Goal: Task Accomplishment & Management: Complete application form

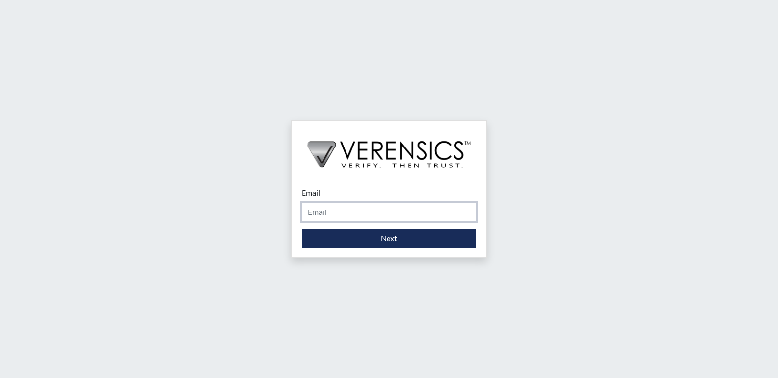
click at [321, 211] on input "Email" at bounding box center [388, 212] width 175 height 19
type input "[EMAIL_ADDRESS][PERSON_NAME][DOMAIN_NAME]"
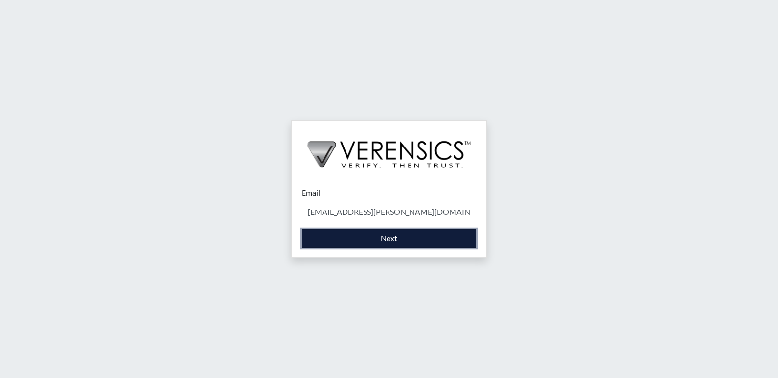
click at [399, 240] on button "Next" at bounding box center [388, 238] width 175 height 19
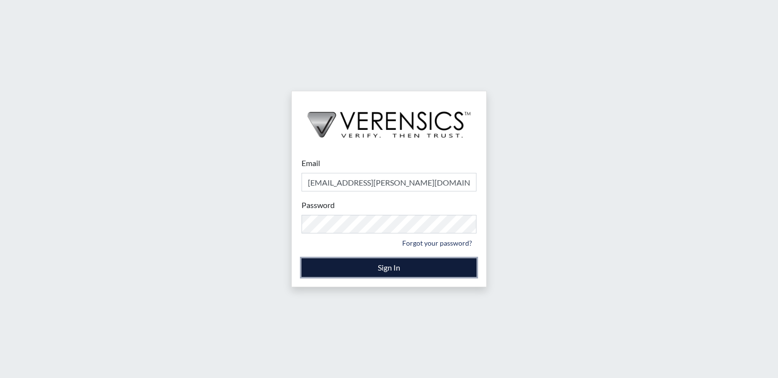
click at [383, 271] on button "Sign In" at bounding box center [388, 267] width 175 height 19
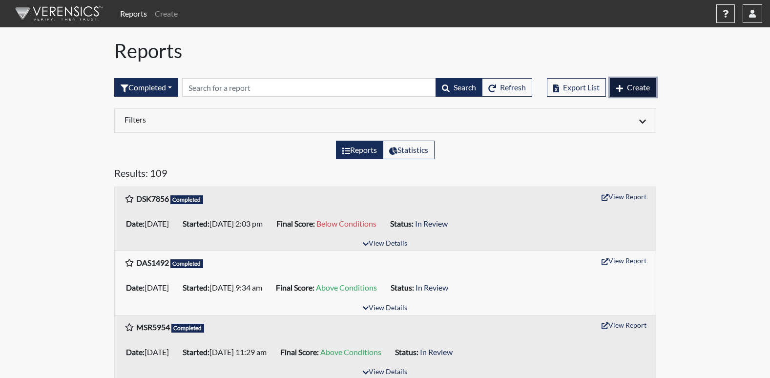
click at [638, 85] on span "Create" at bounding box center [638, 87] width 23 height 9
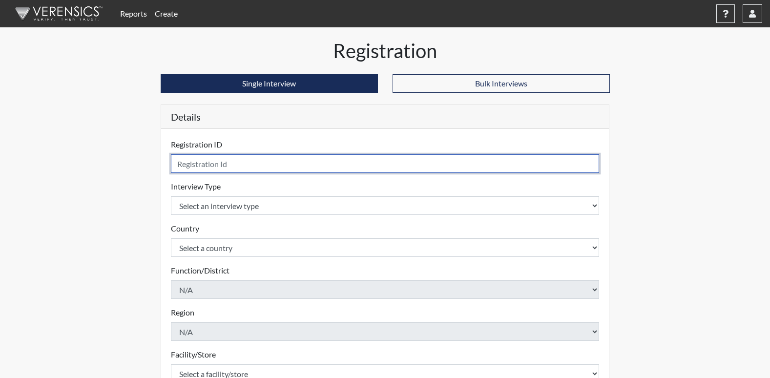
click at [247, 166] on input "text" at bounding box center [385, 163] width 429 height 19
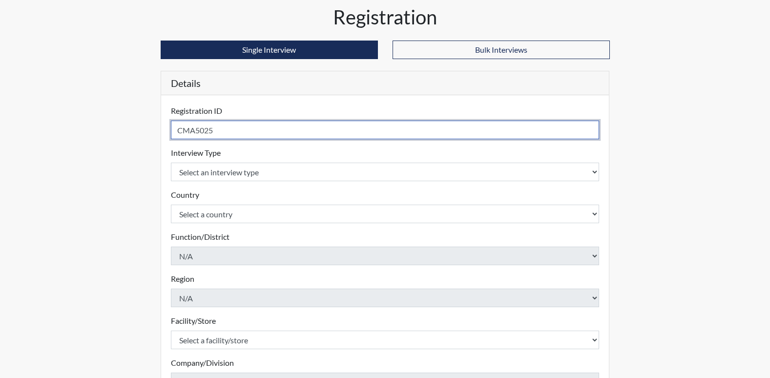
scroll to position [49, 0]
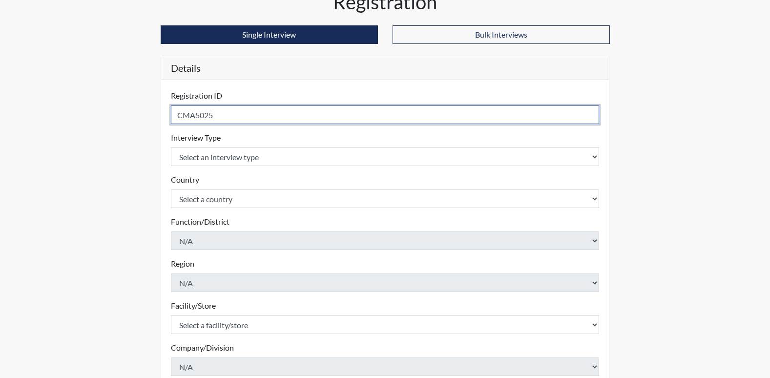
type input "CMA5025"
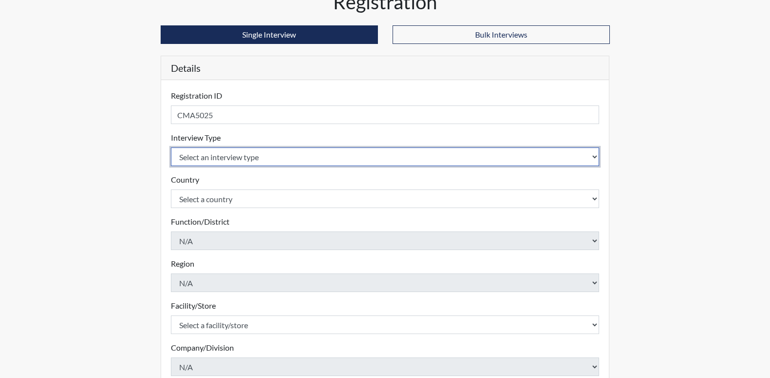
click at [274, 158] on select "Select an interview type Corrections Pre-Employment" at bounding box center [385, 157] width 429 height 19
select select "ff733e93-e1bf-11ea-9c9f-0eff0cf7eb8f"
click at [171, 148] on select "Select an interview type Corrections Pre-Employment" at bounding box center [385, 157] width 429 height 19
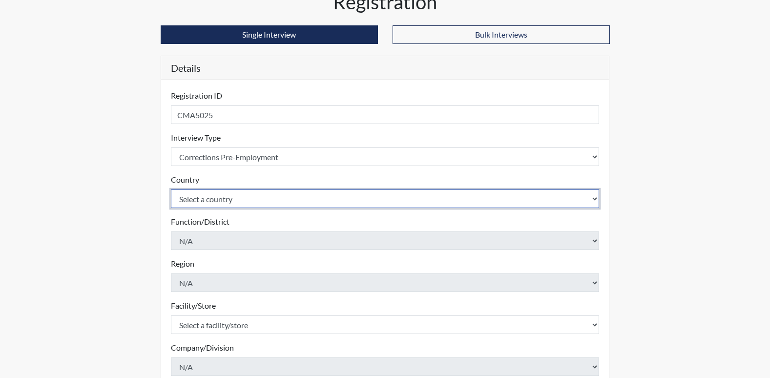
click at [262, 198] on select "Select a country [GEOGRAPHIC_DATA] [GEOGRAPHIC_DATA]" at bounding box center [385, 199] width 429 height 19
select select "united-states-of-[GEOGRAPHIC_DATA]"
click at [171, 190] on select "Select a country [GEOGRAPHIC_DATA] [GEOGRAPHIC_DATA]" at bounding box center [385, 199] width 429 height 19
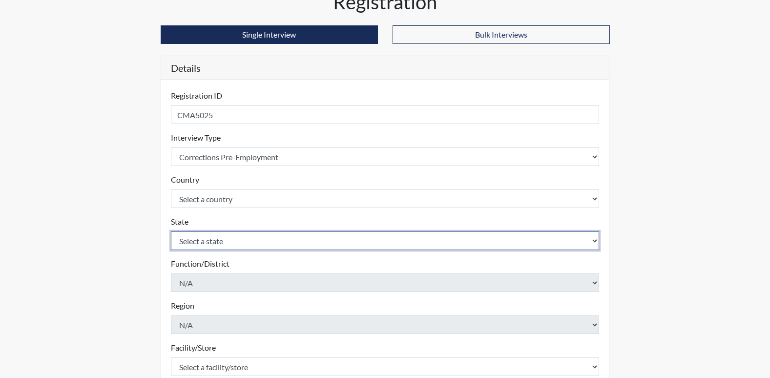
click at [250, 242] on select "Select a state [US_STATE] [US_STATE] [US_STATE] [US_STATE] [US_STATE] [US_STATE…" at bounding box center [385, 241] width 429 height 19
select select "GA"
click at [171, 232] on select "Select a state [US_STATE] [US_STATE] [US_STATE] [US_STATE] [US_STATE] [US_STATE…" at bounding box center [385, 241] width 429 height 19
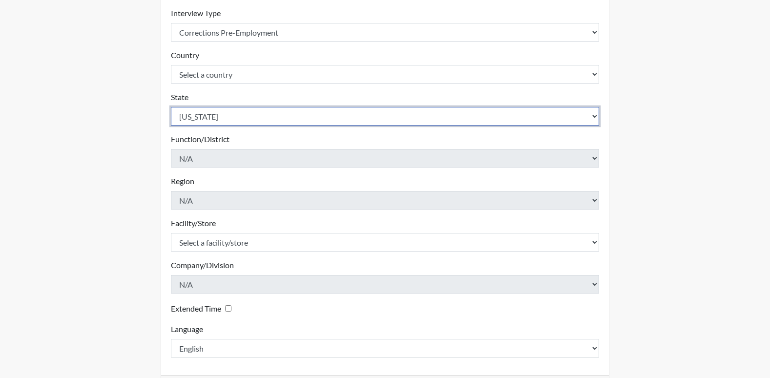
scroll to position [195, 0]
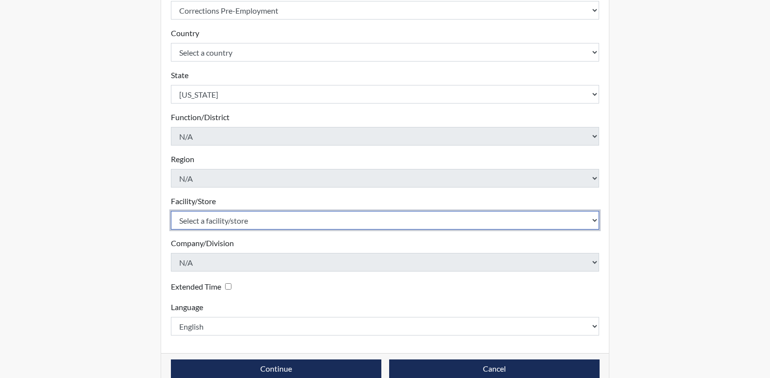
click at [254, 224] on select "Select a facility/store [PERSON_NAME] RSAT [PERSON_NAME]" at bounding box center [385, 220] width 429 height 19
select select "fe048dc8-8513-4baa-9e67-433064e9acd7"
click at [171, 211] on select "Select a facility/store [PERSON_NAME] RSAT [PERSON_NAME]" at bounding box center [385, 220] width 429 height 19
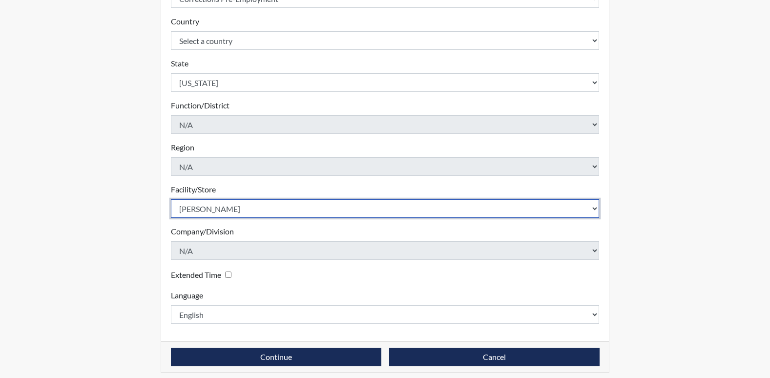
scroll to position [213, 0]
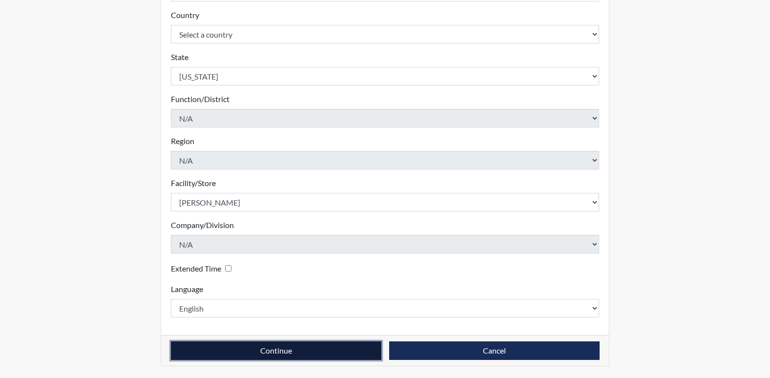
click at [356, 354] on button "Continue" at bounding box center [276, 350] width 211 height 19
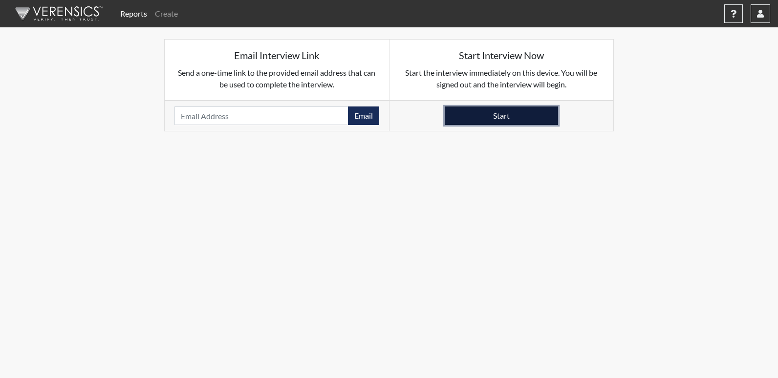
click at [500, 125] on button "Start" at bounding box center [500, 115] width 113 height 19
